Goal: Navigation & Orientation: Find specific page/section

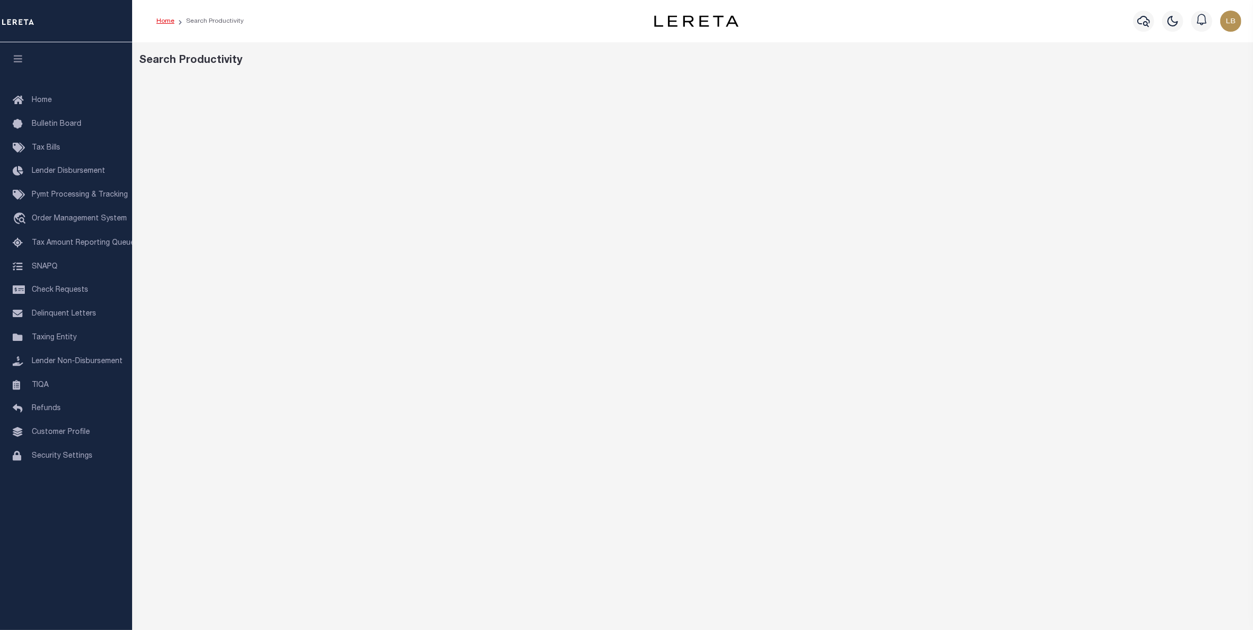
click at [160, 20] on link "Home" at bounding box center [165, 21] width 18 height 6
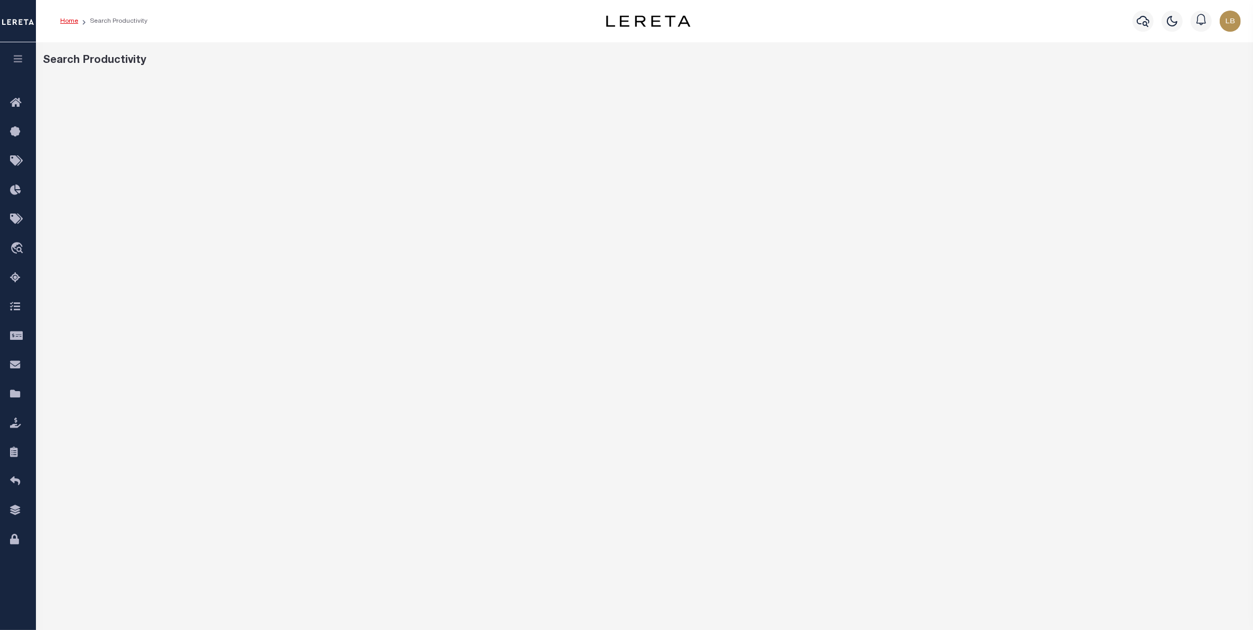
click at [69, 19] on link "Home" at bounding box center [69, 21] width 18 height 6
click at [65, 22] on link "Home" at bounding box center [69, 21] width 18 height 6
